Goal: Book appointment/travel/reservation

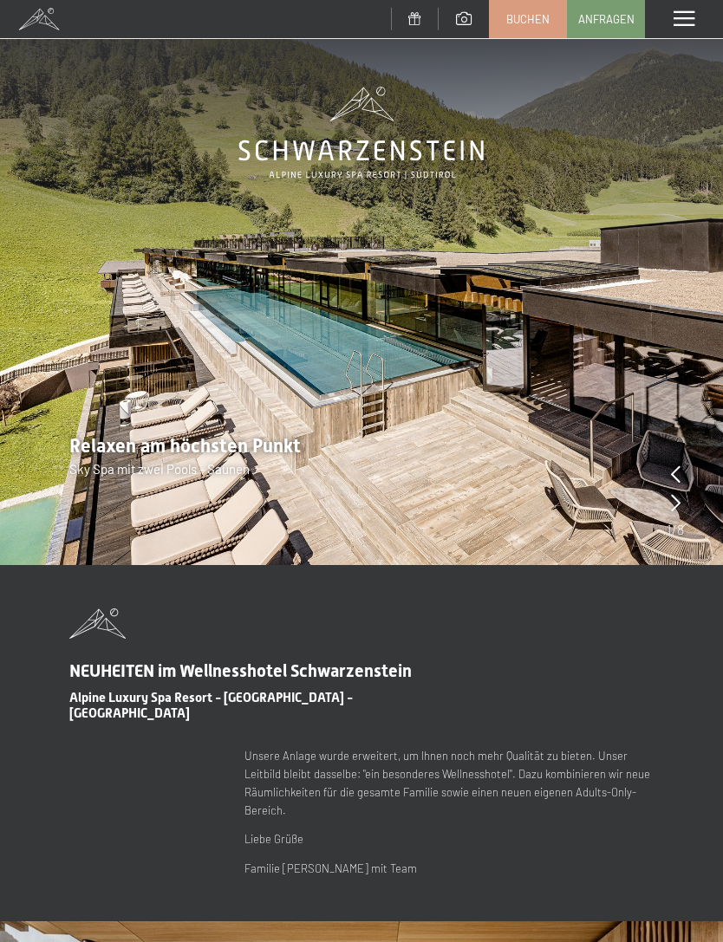
click at [695, 11] on div "Menü" at bounding box center [684, 19] width 78 height 38
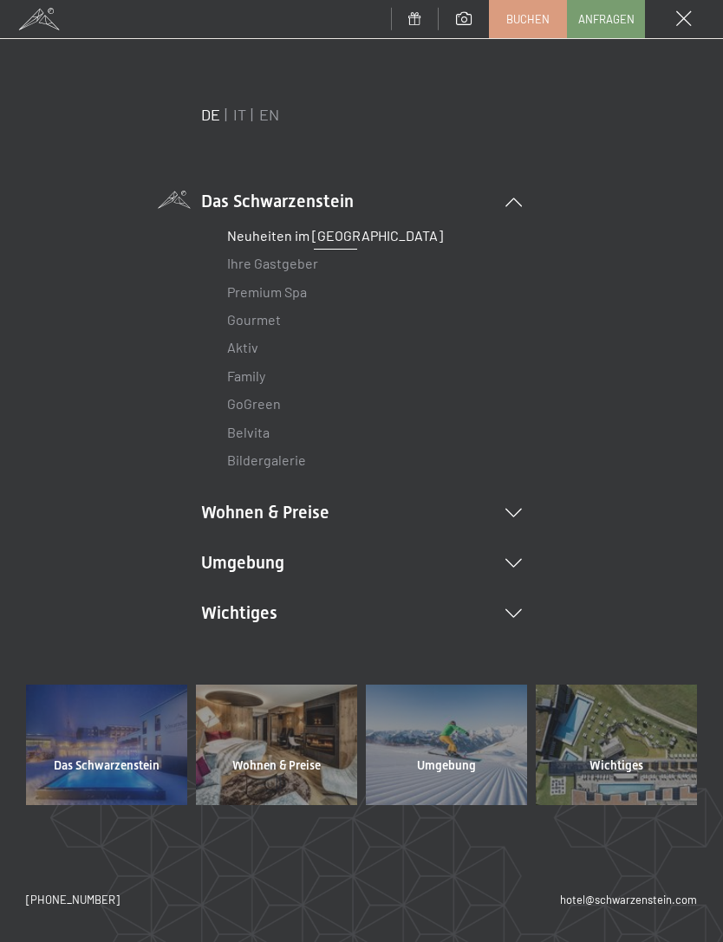
click at [235, 110] on link "IT" at bounding box center [239, 114] width 13 height 19
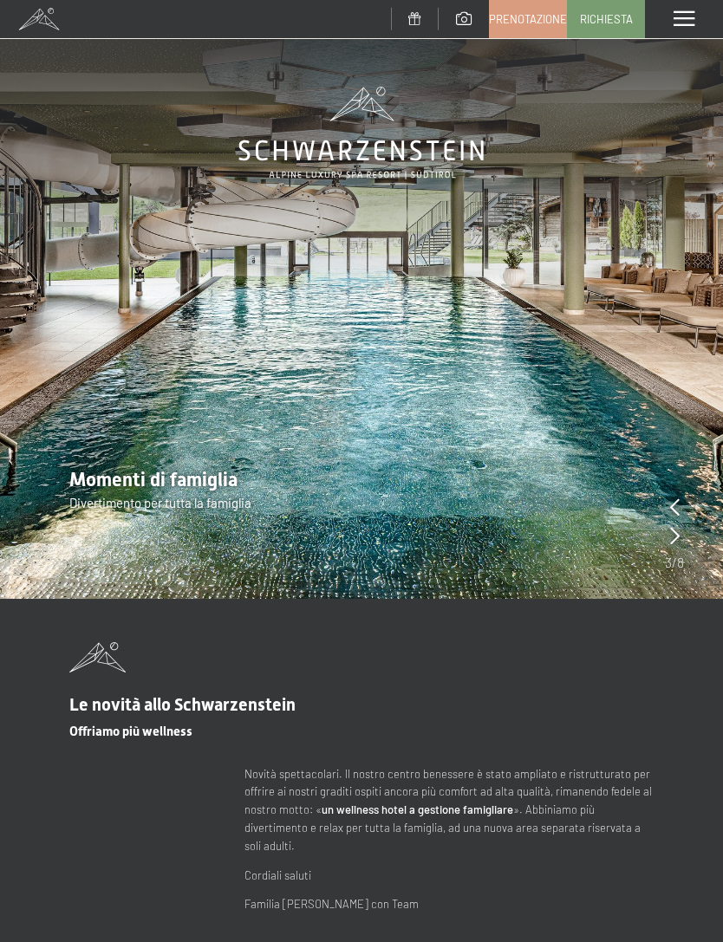
click at [611, 22] on span "Richiesta" at bounding box center [606, 19] width 53 height 16
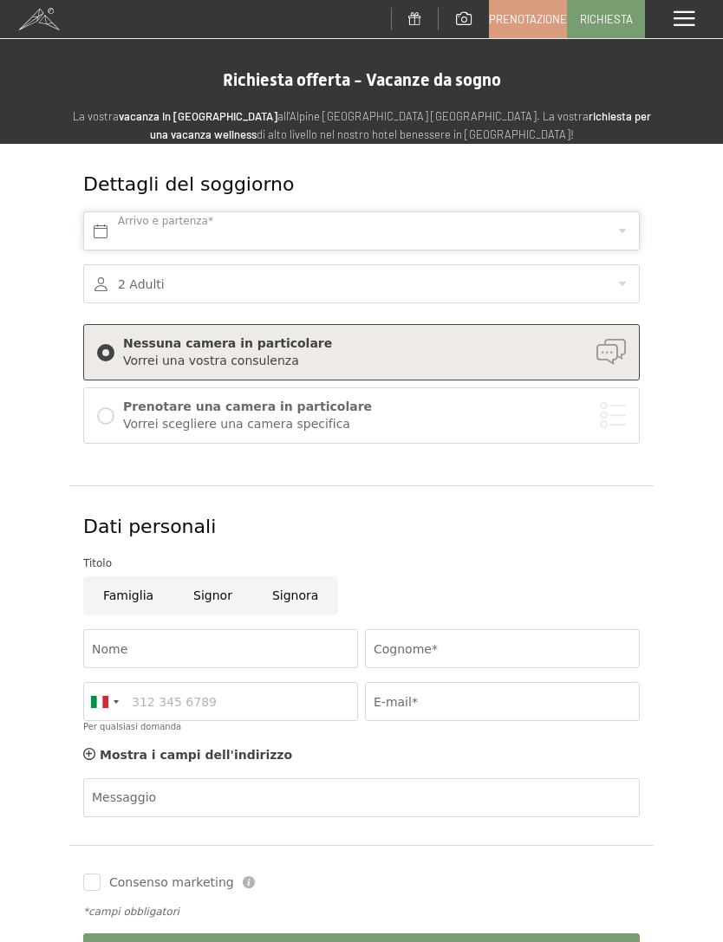
click at [608, 232] on input "text" at bounding box center [361, 230] width 556 height 39
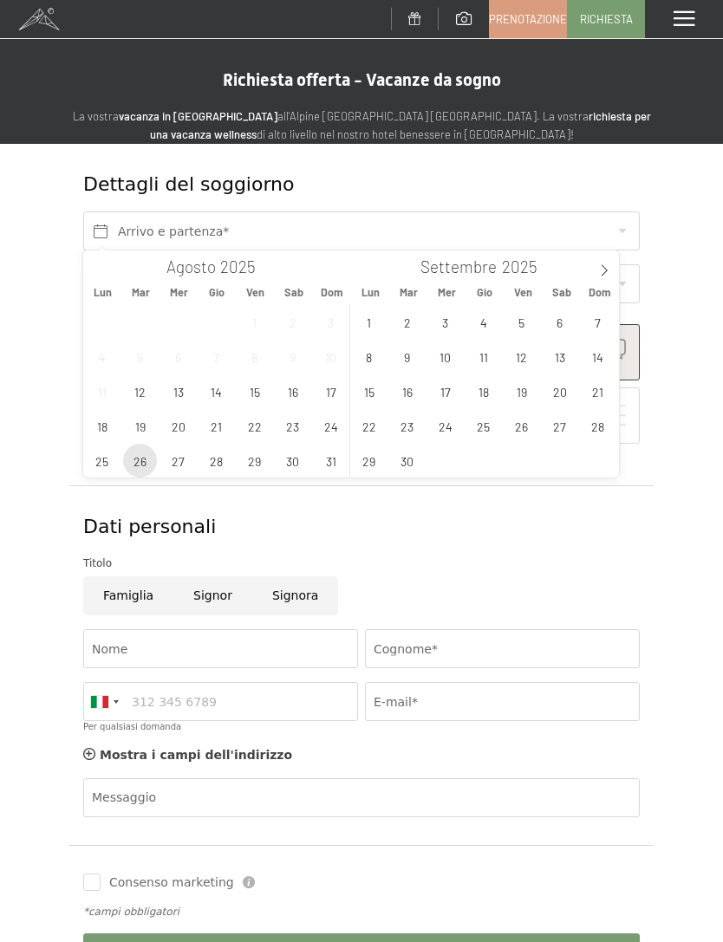
click at [143, 455] on span "26" at bounding box center [140, 461] width 34 height 34
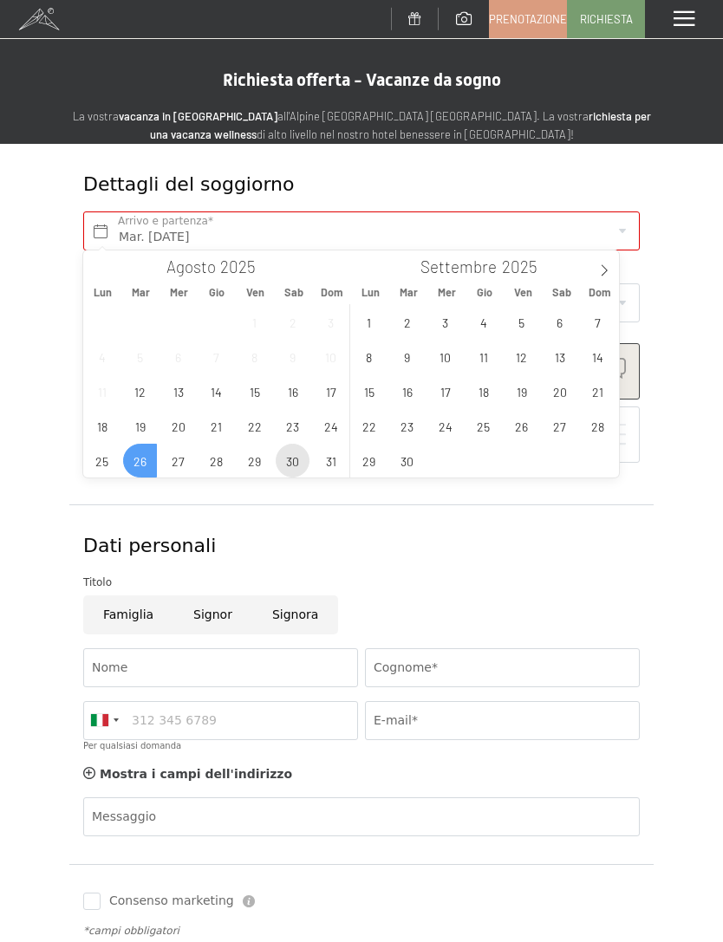
click at [295, 457] on span "30" at bounding box center [293, 461] width 34 height 34
type input "Mar. 26/08/2025 - Sab. 30/08/2025"
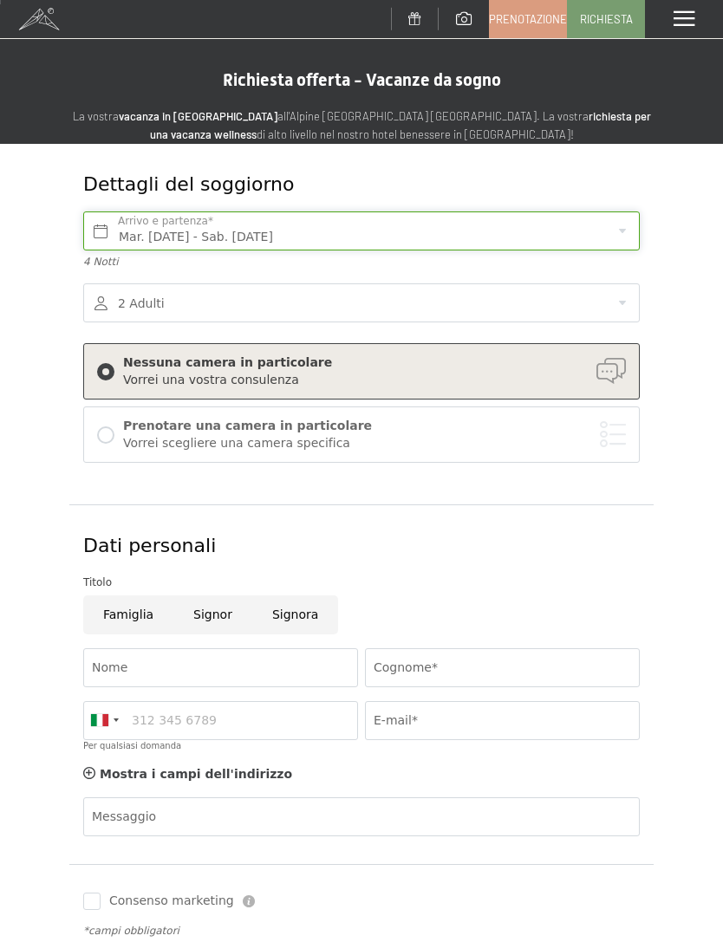
scroll to position [1, 0]
click at [620, 298] on div at bounding box center [361, 301] width 556 height 39
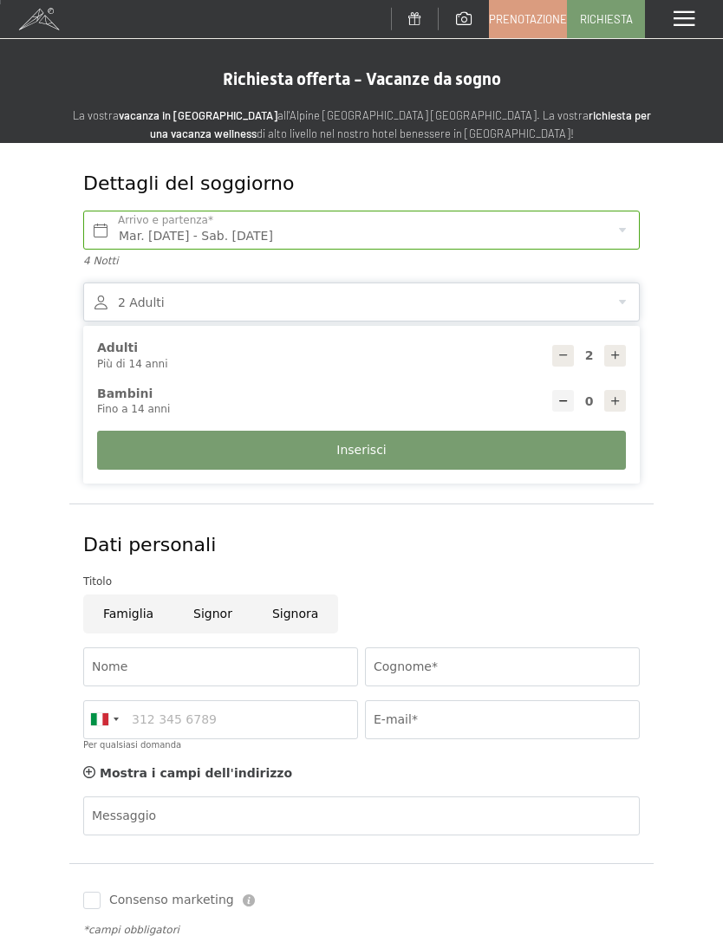
click at [613, 345] on div at bounding box center [615, 356] width 22 height 22
click at [604, 356] on div at bounding box center [615, 356] width 22 height 22
type input "4"
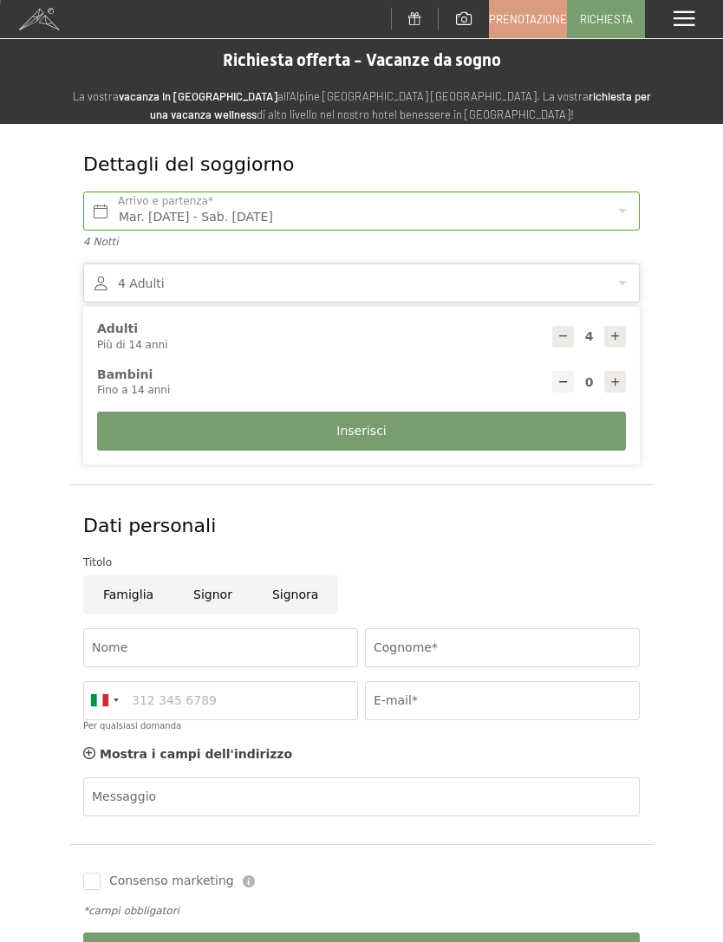
scroll to position [39, 0]
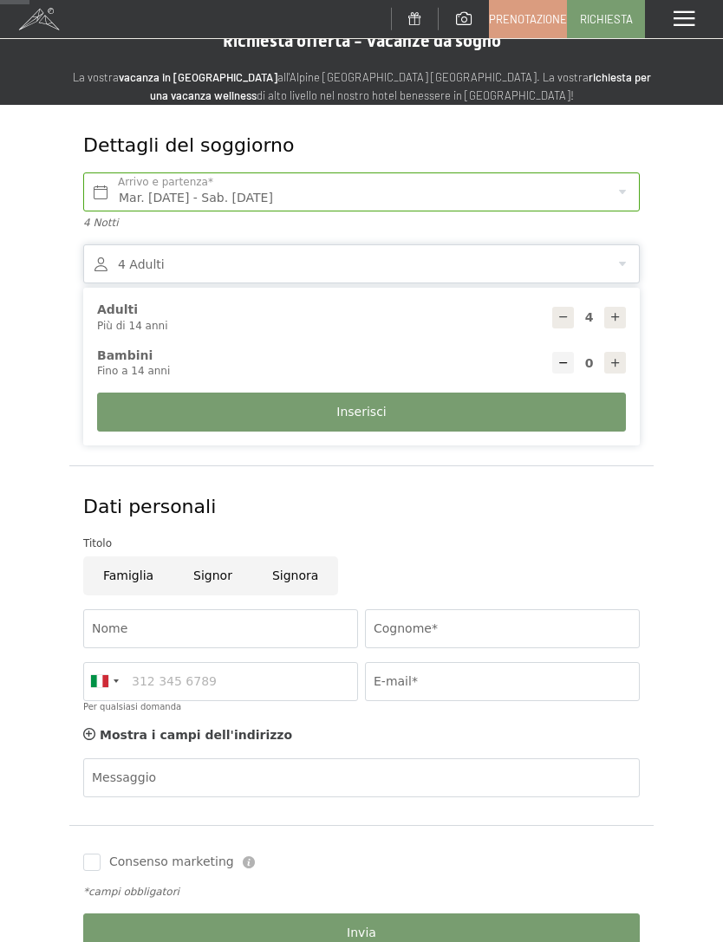
click at [392, 398] on button "Inserisci" at bounding box center [361, 411] width 528 height 39
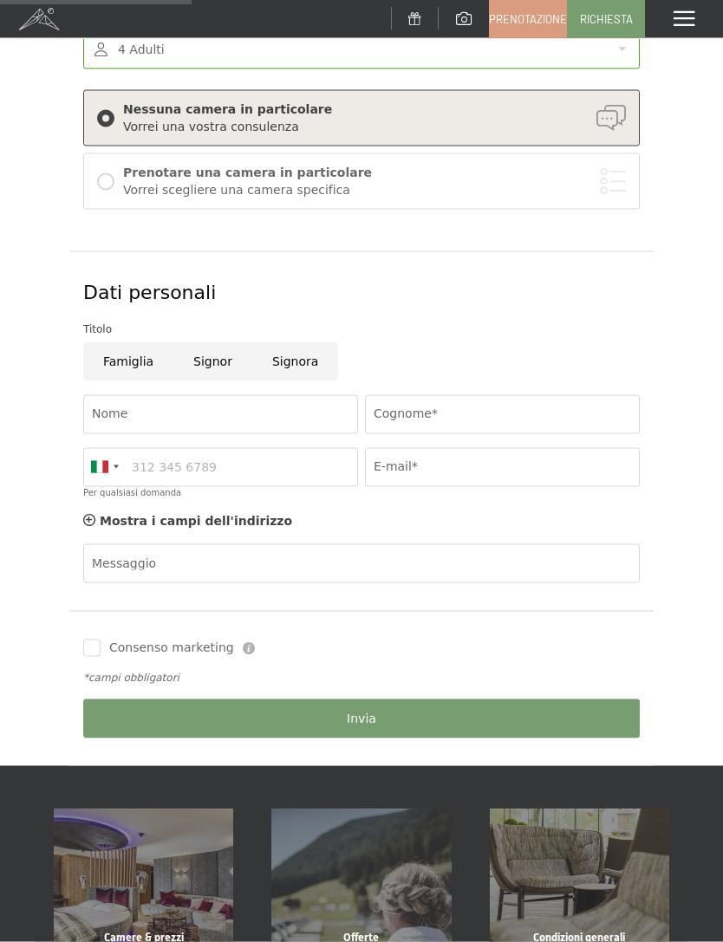
scroll to position [254, 0]
click at [214, 343] on input "Signor" at bounding box center [212, 360] width 79 height 39
radio input "true"
click at [191, 412] on input "Nome" at bounding box center [220, 413] width 275 height 39
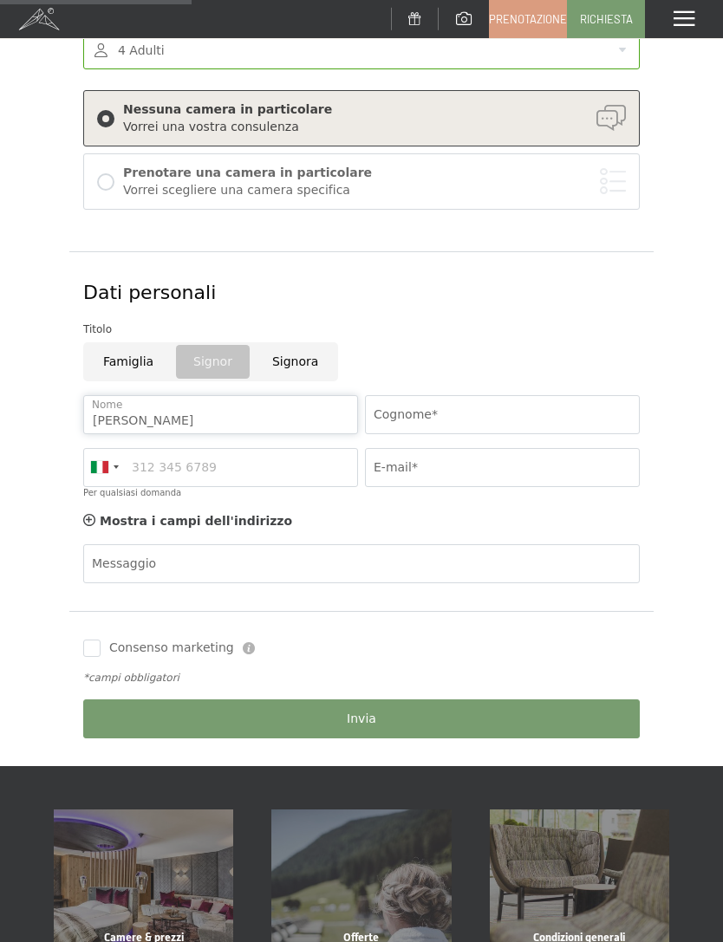
type input "Davide"
click at [442, 419] on input "Cognome*" at bounding box center [502, 414] width 275 height 39
click at [469, 414] on input "Magnifique" at bounding box center [502, 414] width 275 height 39
type input "Magni"
click at [405, 454] on input "E-mail*" at bounding box center [502, 467] width 275 height 39
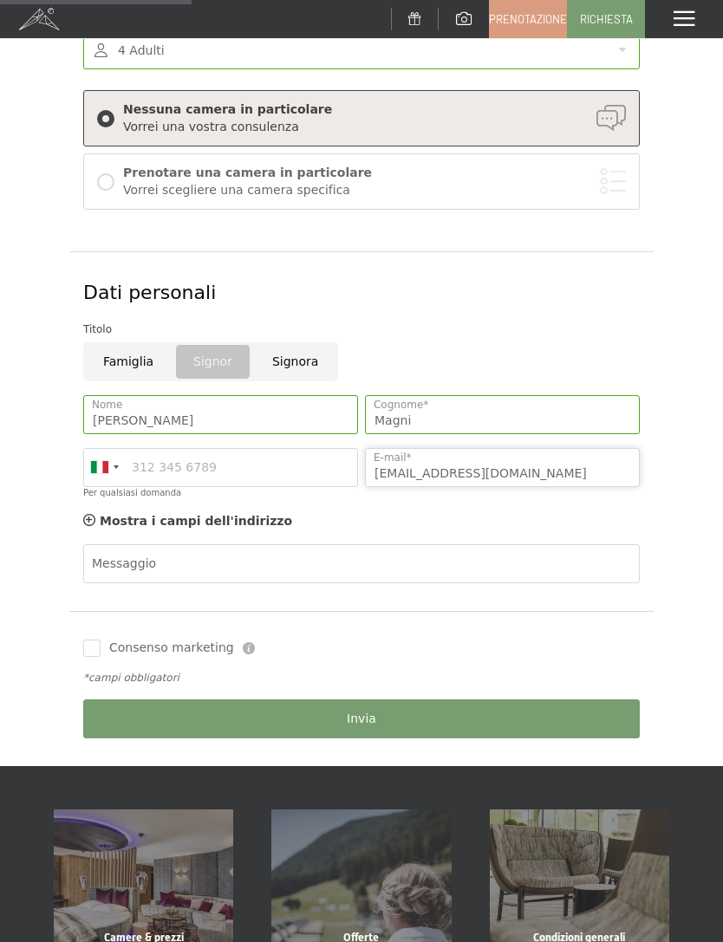
type input "Dasalenna@gmail.com"
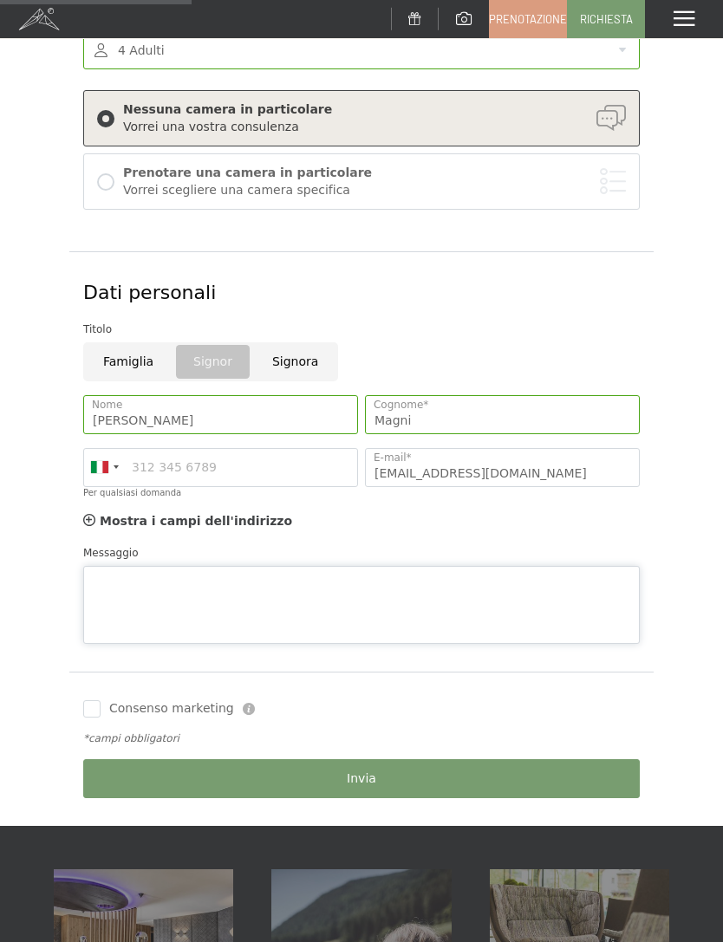
click at [176, 549] on div "Messaggio" at bounding box center [361, 594] width 556 height 100
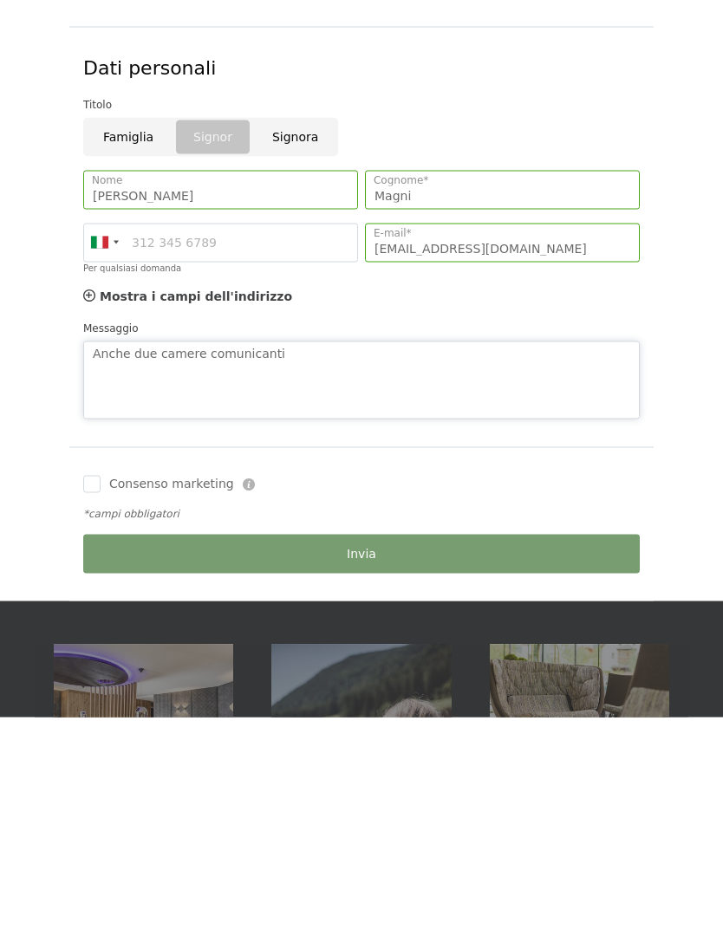
type textarea "Anche due camere comunicanti"
click at [99, 693] on div "Consenso marketing Il sottoscritto, letta e compresa l’informativa di cui a que…" at bounding box center [361, 708] width 563 height 31
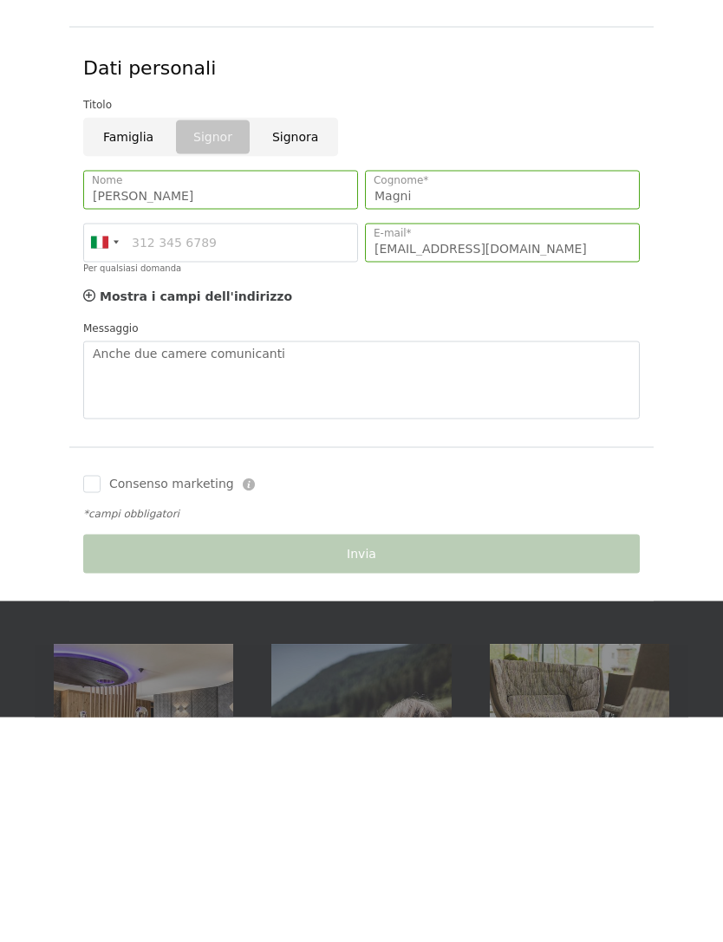
scroll to position [478, 0]
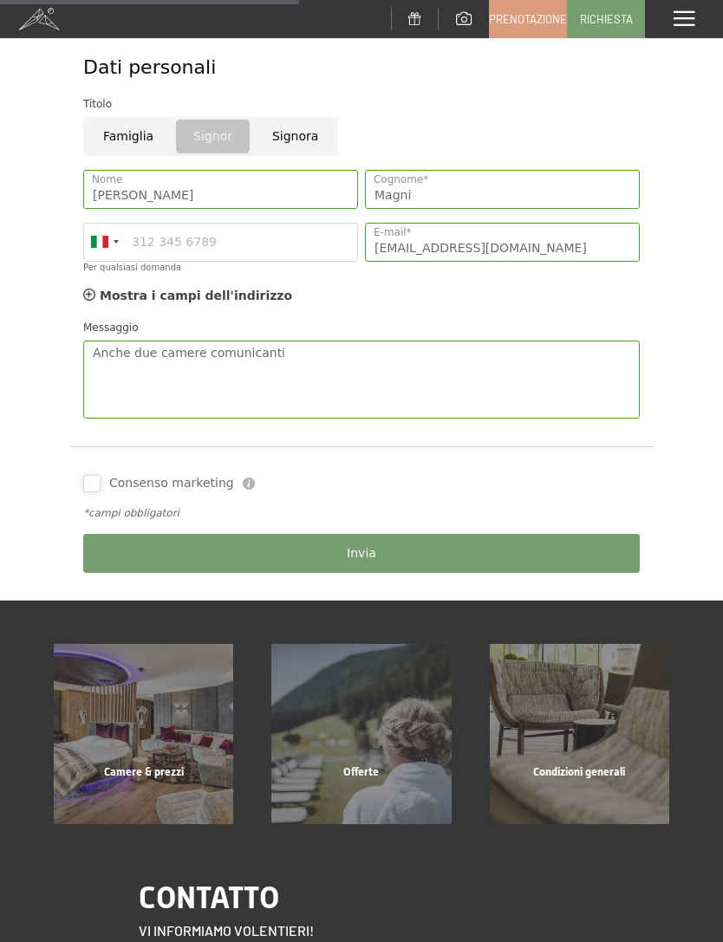
click at [94, 475] on input "Consenso marketing" at bounding box center [91, 483] width 17 height 17
checkbox input "true"
click at [379, 551] on button "Invia" at bounding box center [361, 553] width 556 height 39
